Goal: Task Accomplishment & Management: Check status

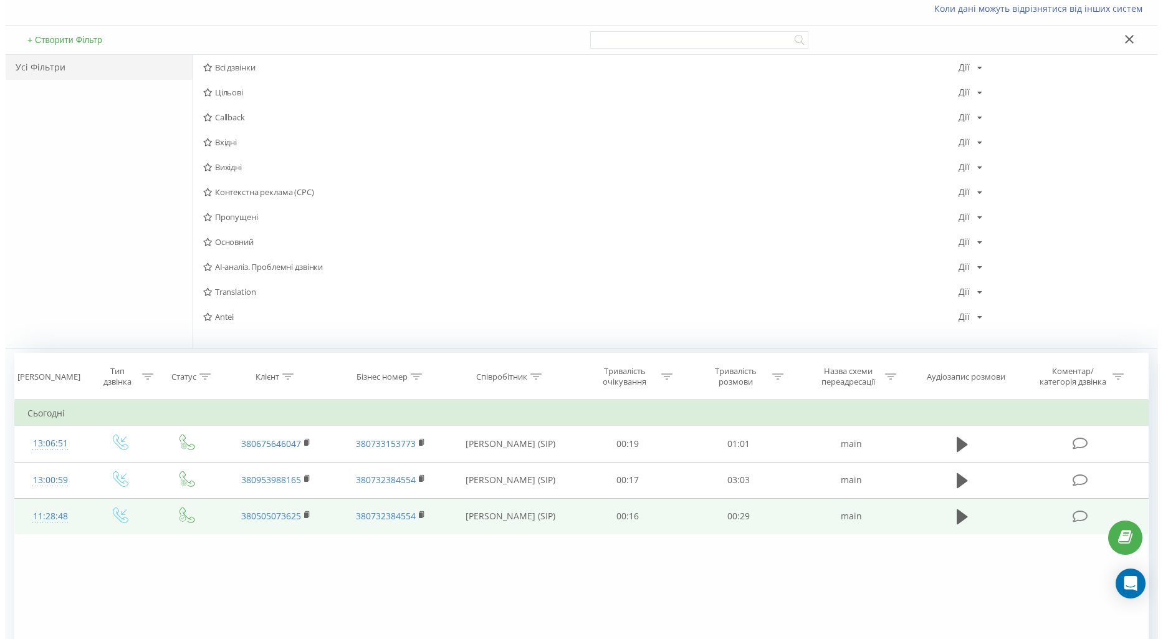
scroll to position [173, 0]
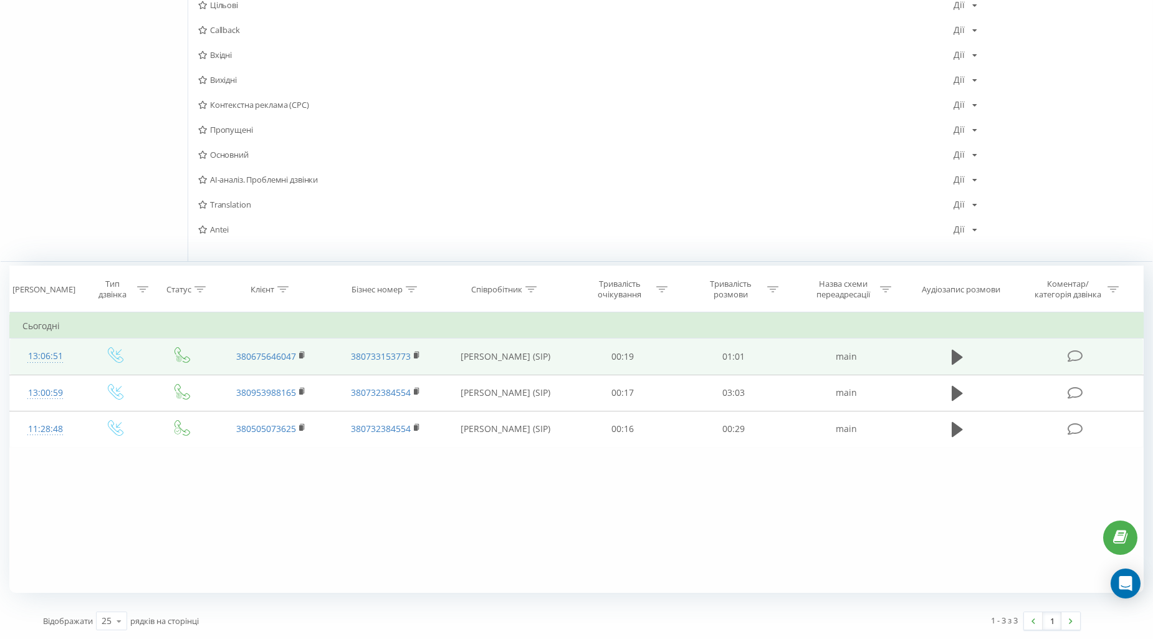
click at [44, 351] on div "13:06:51" at bounding box center [45, 356] width 46 height 24
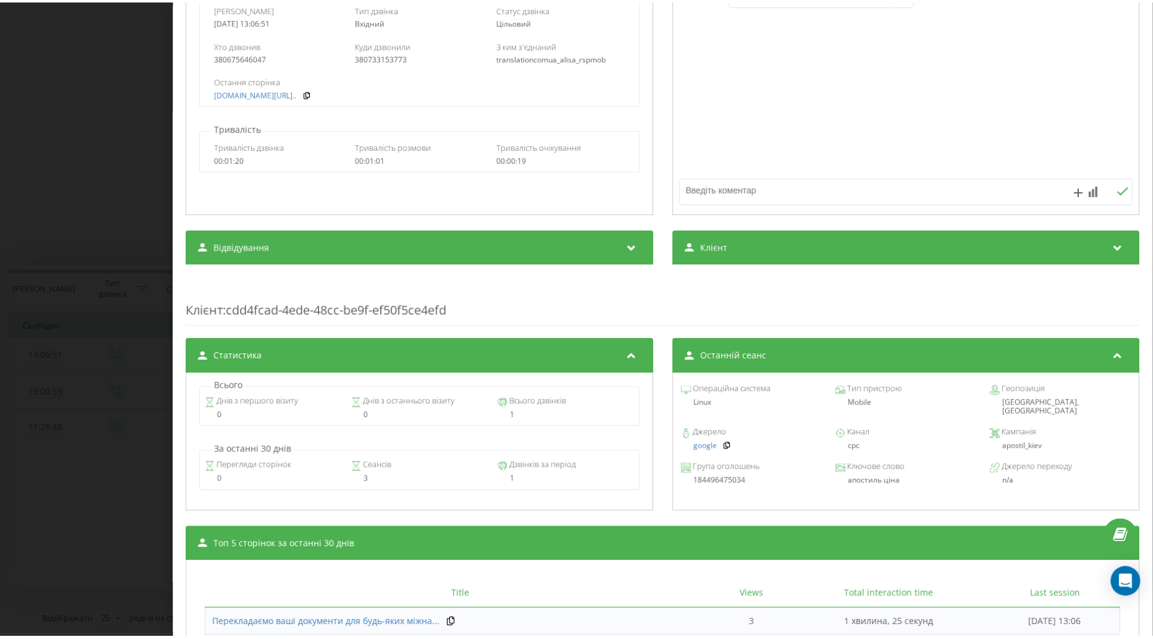
scroll to position [325, 0]
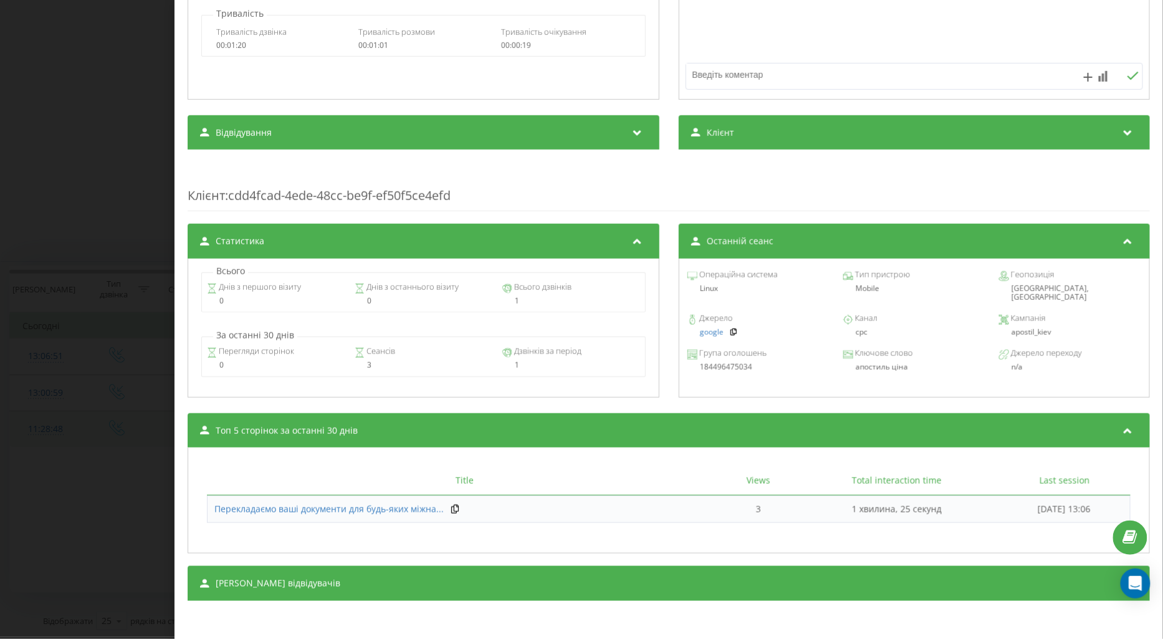
click at [54, 445] on div "Дзвінок : ua17_-1758535610.2155994 1 x - 01:01 00:00 00:00 Транскрипція Для AI-…" at bounding box center [581, 319] width 1163 height 639
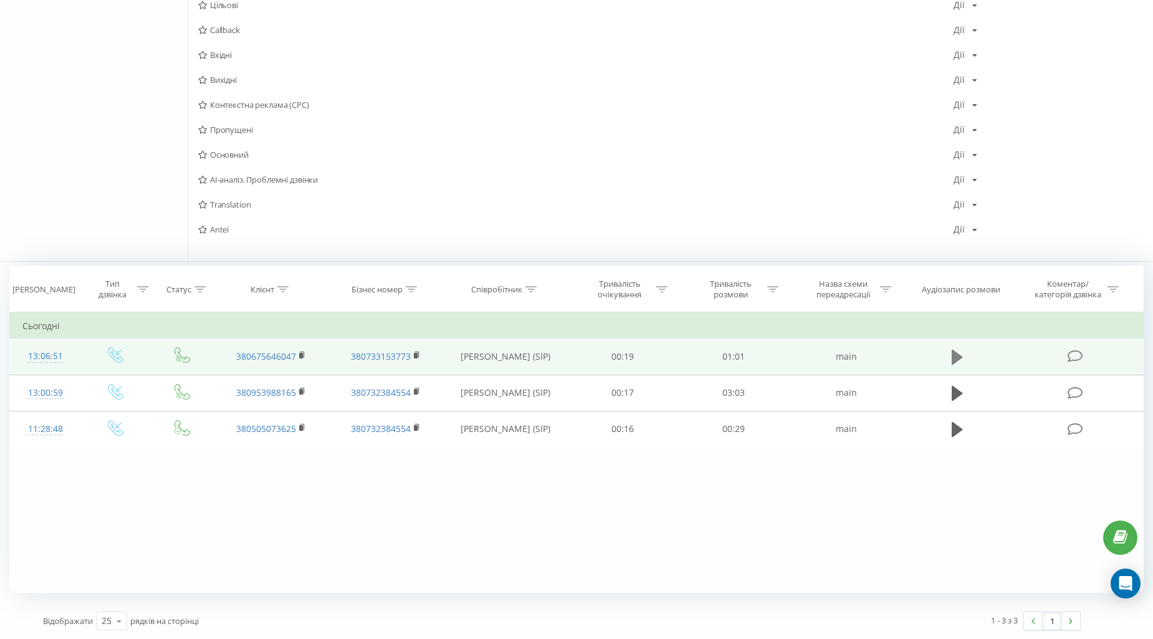
click at [955, 358] on icon at bounding box center [957, 357] width 11 height 15
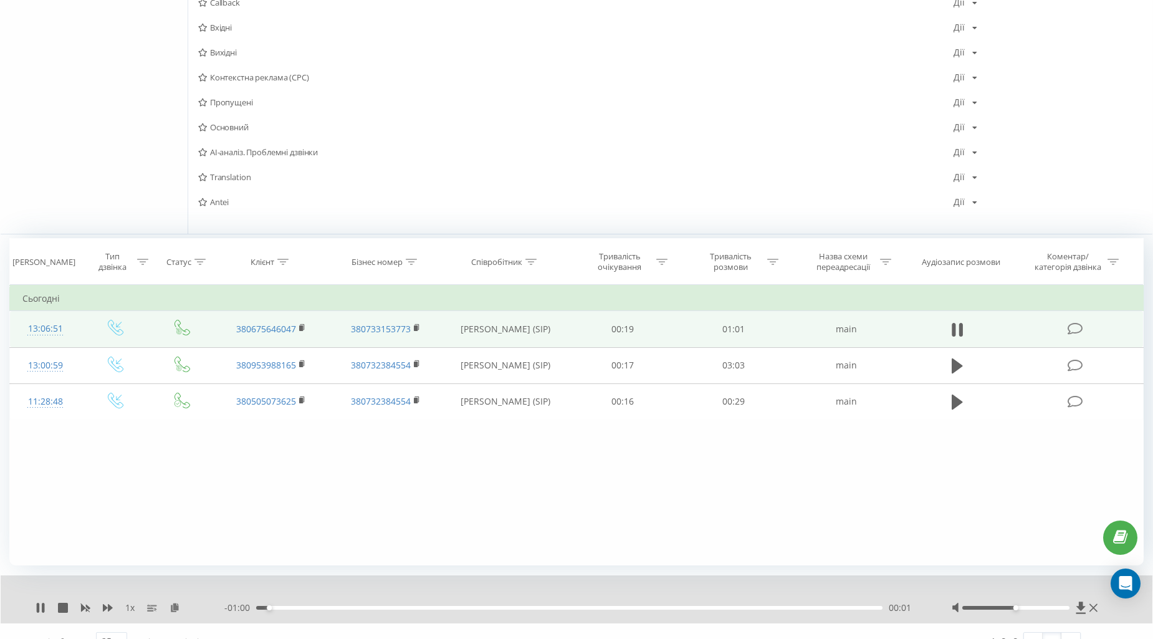
scroll to position [222, 0]
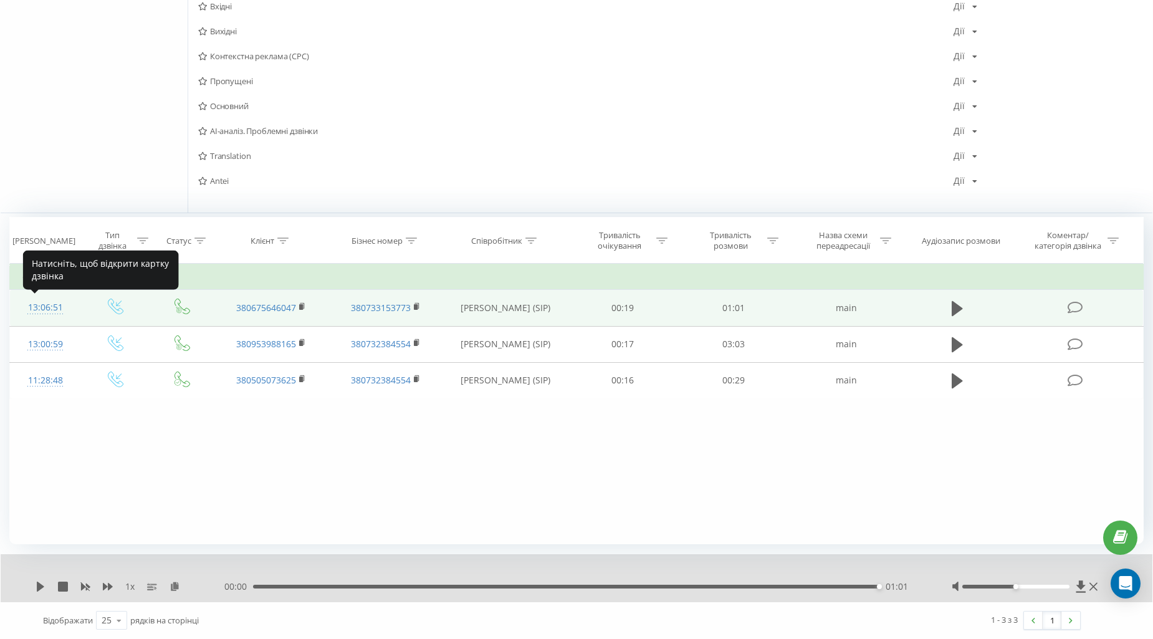
click at [36, 304] on div "13:06:51" at bounding box center [45, 307] width 46 height 24
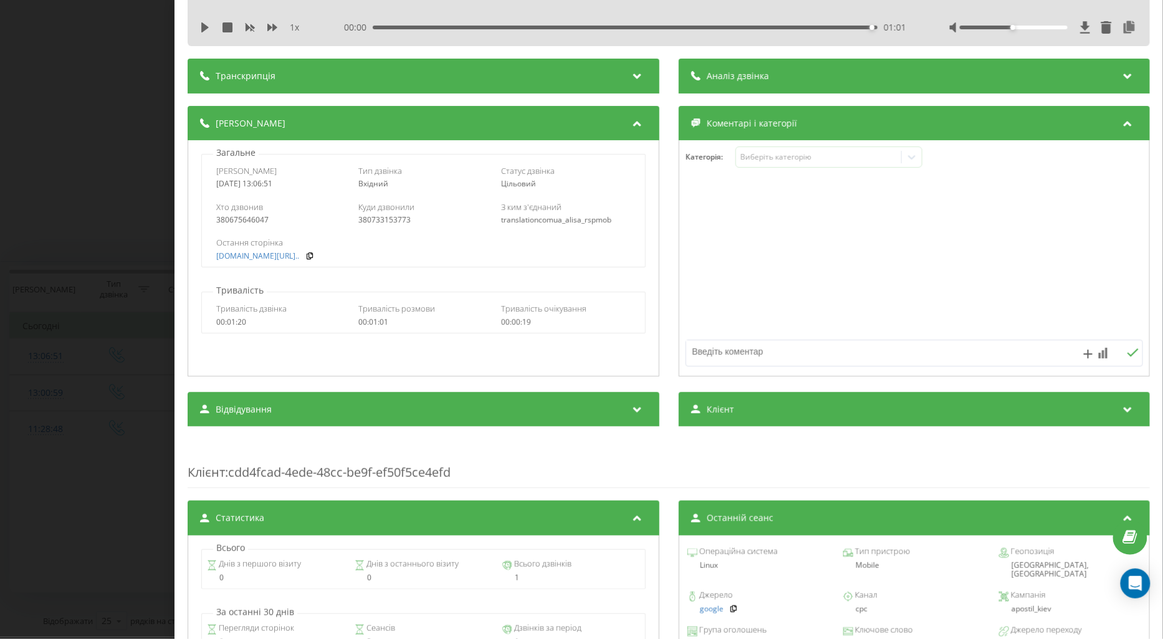
scroll to position [69, 0]
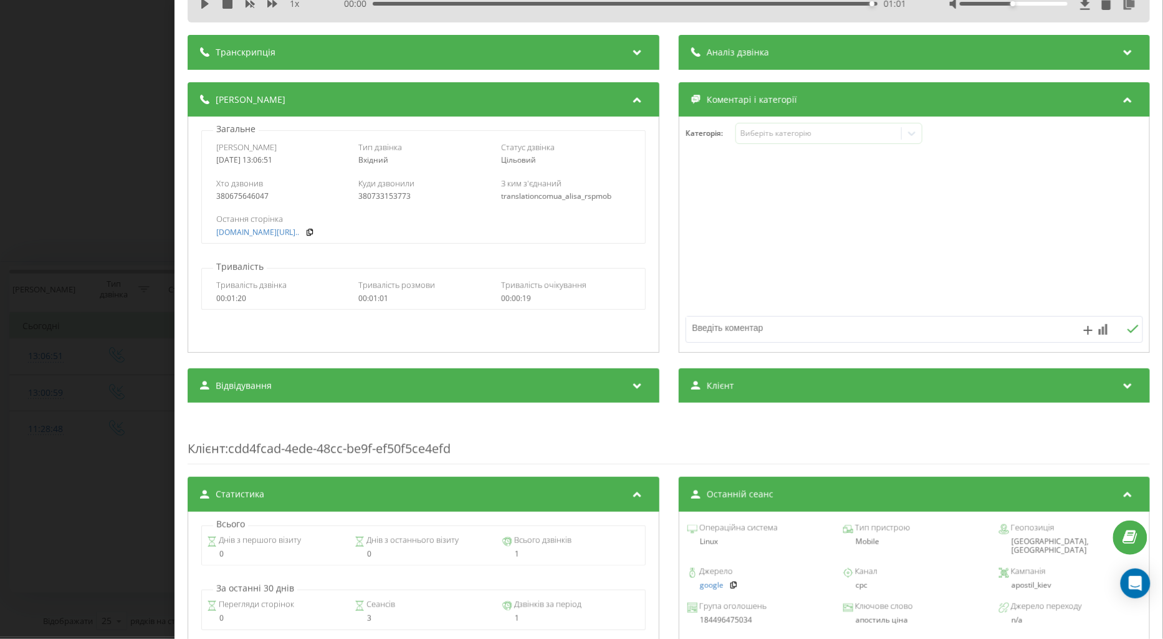
click at [114, 471] on div "Дзвінок : ua17_-1758535610.2155994 1 x 00:00 01:01 01:01 Транскрипція Для AI-ан…" at bounding box center [581, 319] width 1163 height 639
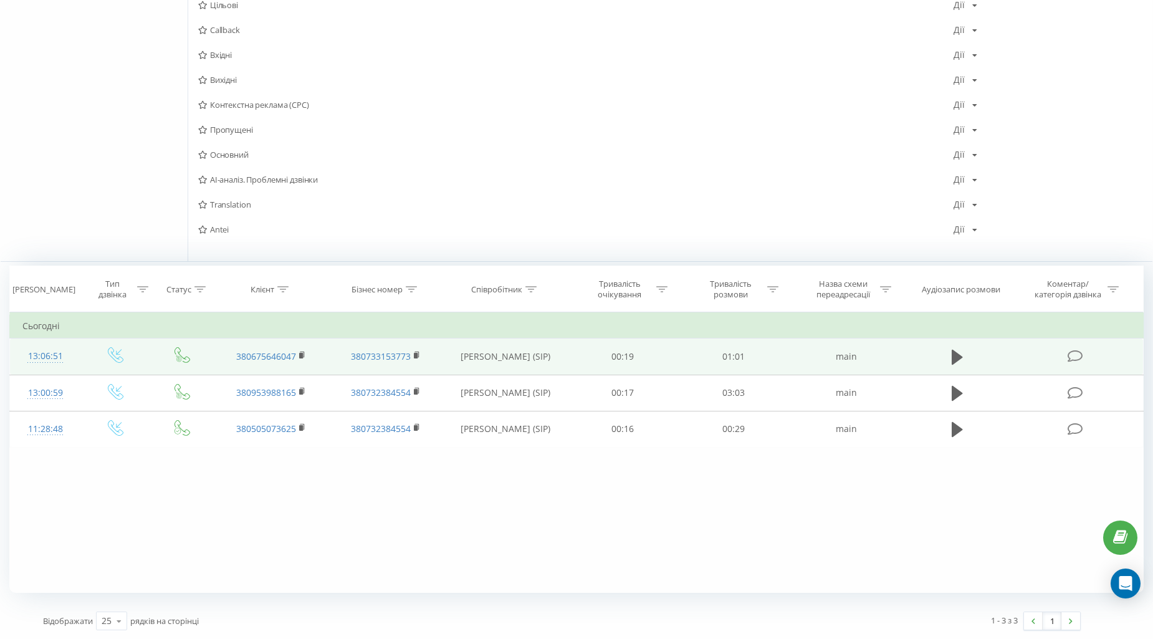
click at [51, 353] on div "13:06:51" at bounding box center [45, 356] width 46 height 24
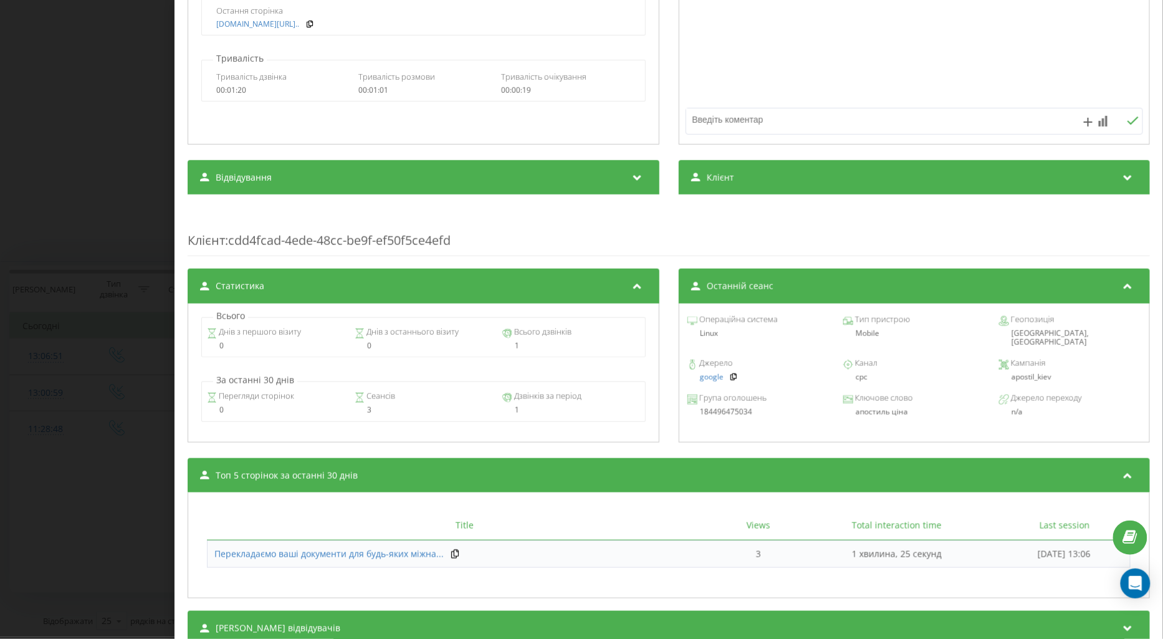
scroll to position [325, 0]
